Goal: Task Accomplishment & Management: Manage account settings

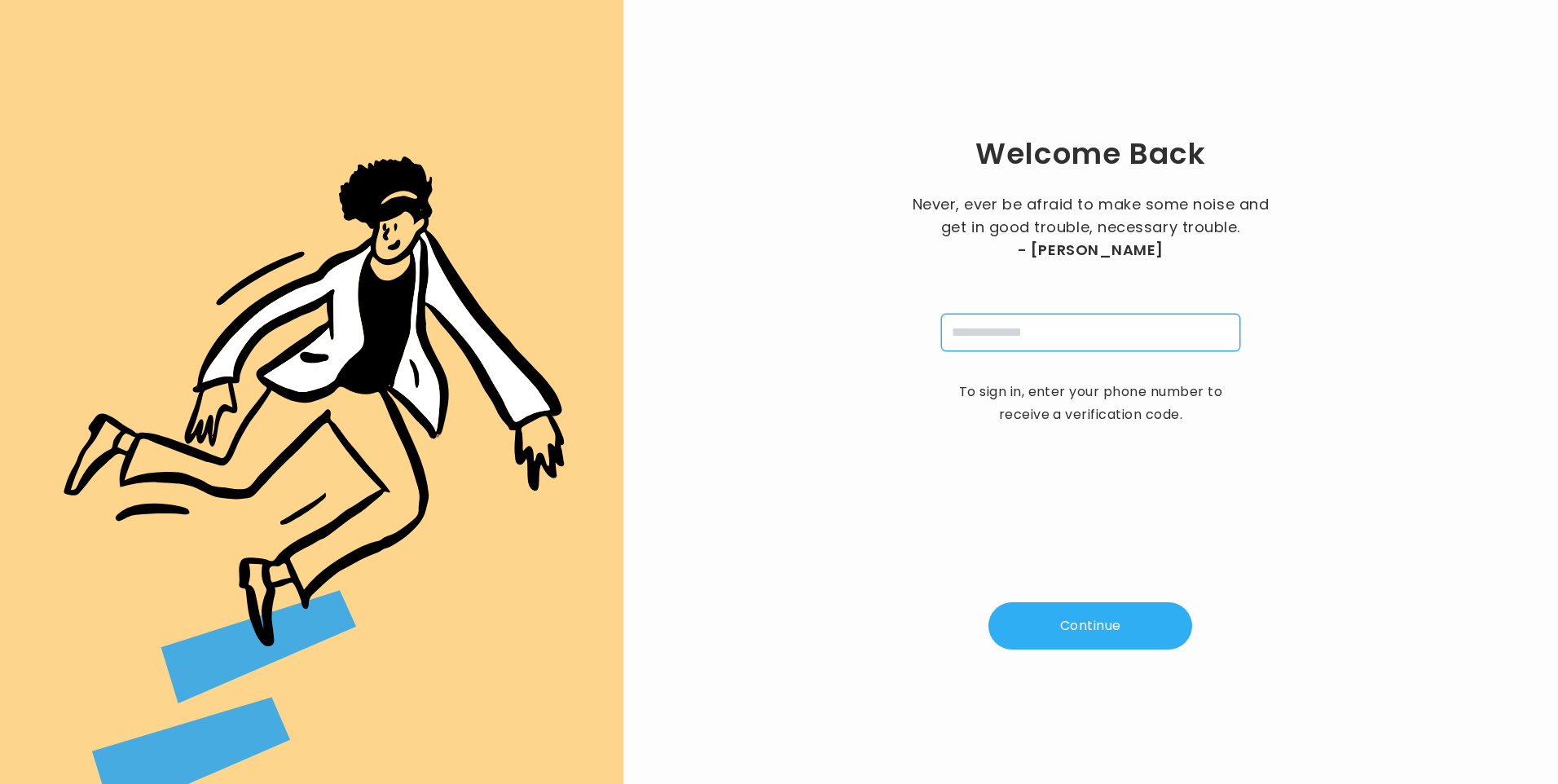
drag, startPoint x: 1004, startPoint y: 314, endPoint x: 1011, endPoint y: 324, distance: 12.2
click at [1004, 314] on input "tel" at bounding box center [1091, 332] width 299 height 37
type input "**********"
click at [1080, 626] on button "Continue" at bounding box center [1090, 626] width 204 height 47
type input "*"
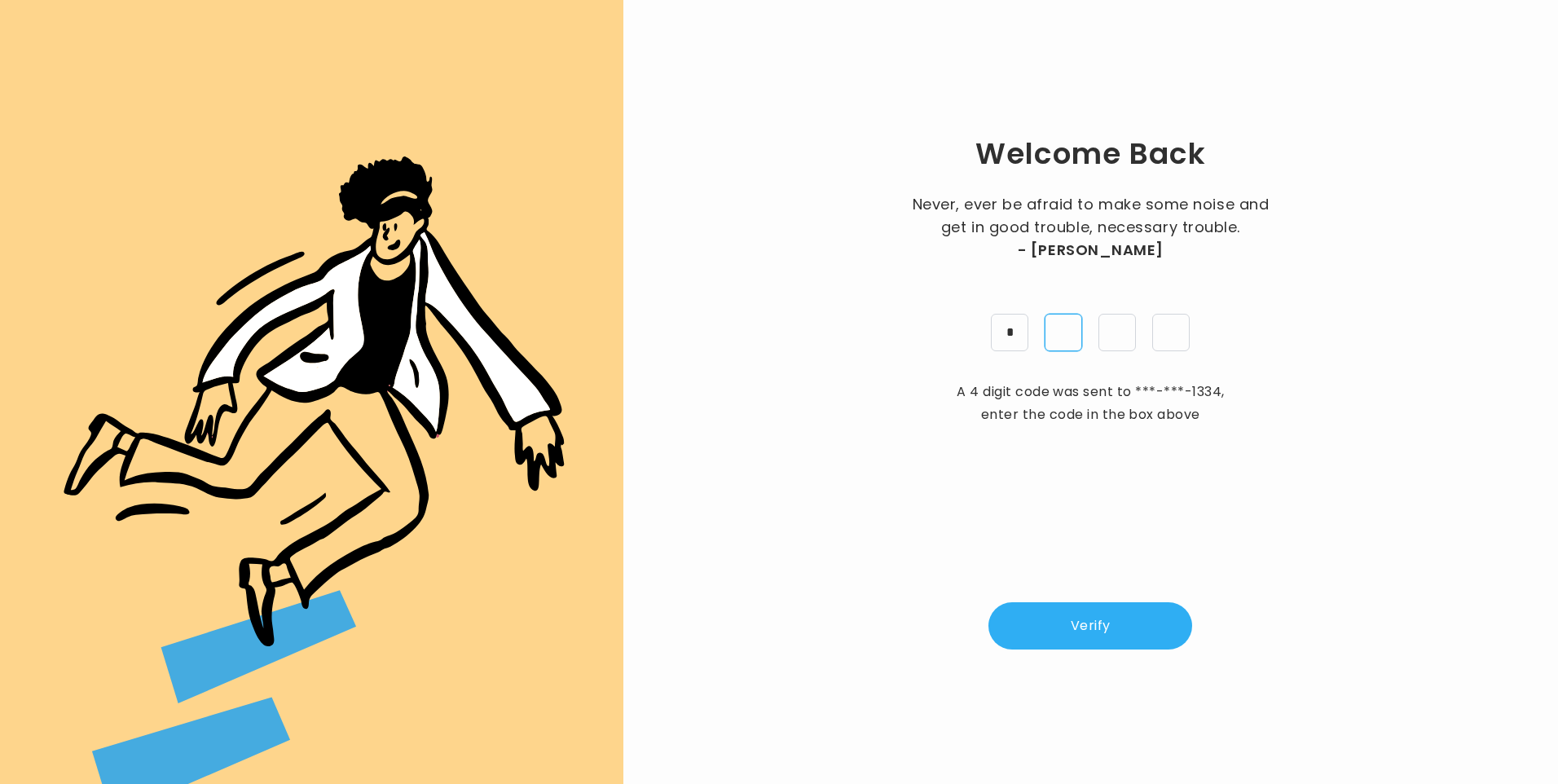
type input "*"
click at [1065, 635] on button "Verify" at bounding box center [1090, 626] width 204 height 47
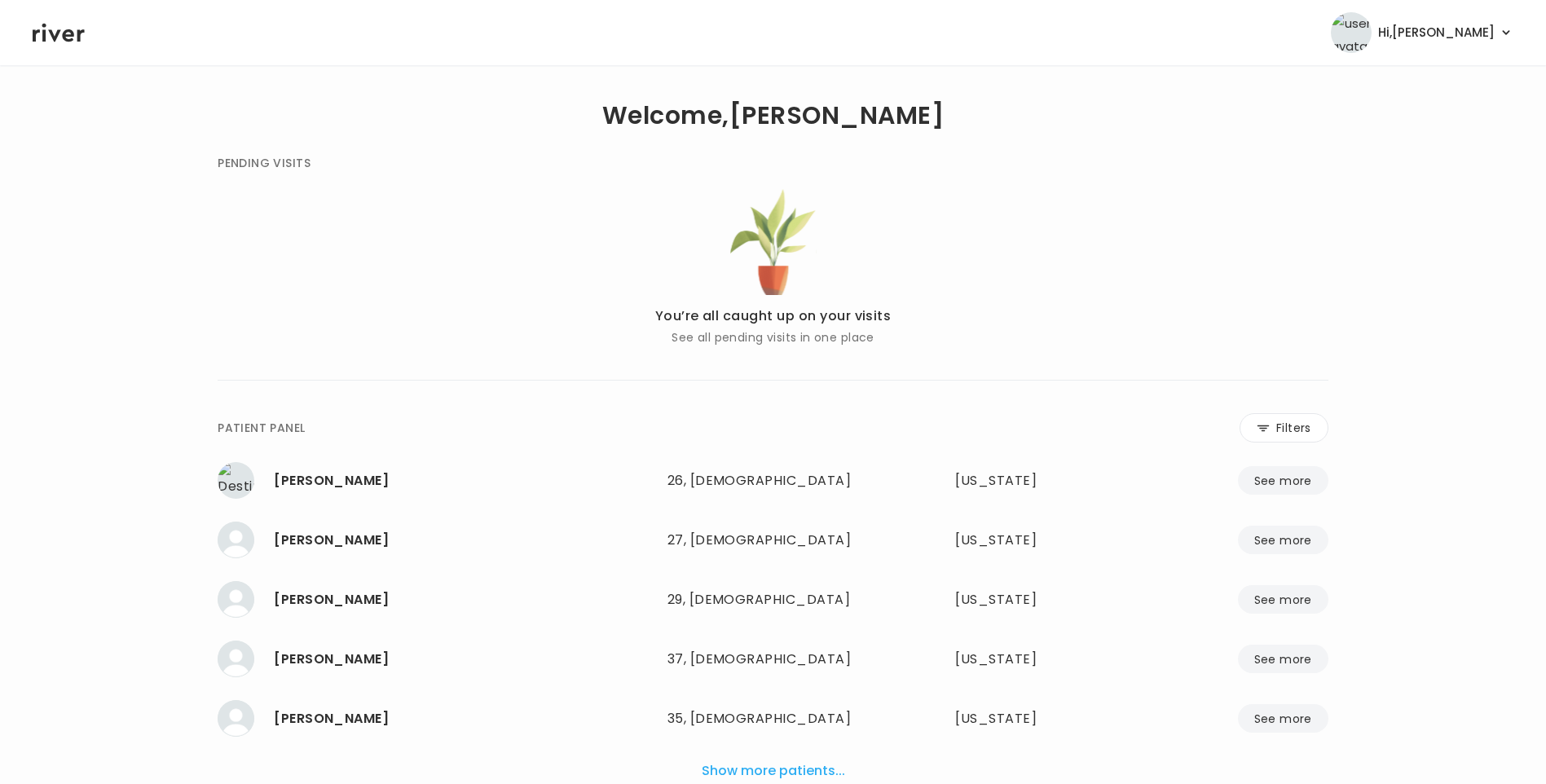
scroll to position [83, 0]
click at [1465, 37] on span "Hi, Lisa" at bounding box center [1435, 33] width 116 height 23
click at [1452, 112] on link "Logout" at bounding box center [1440, 115] width 132 height 23
